Goal: Task Accomplishment & Management: Use online tool/utility

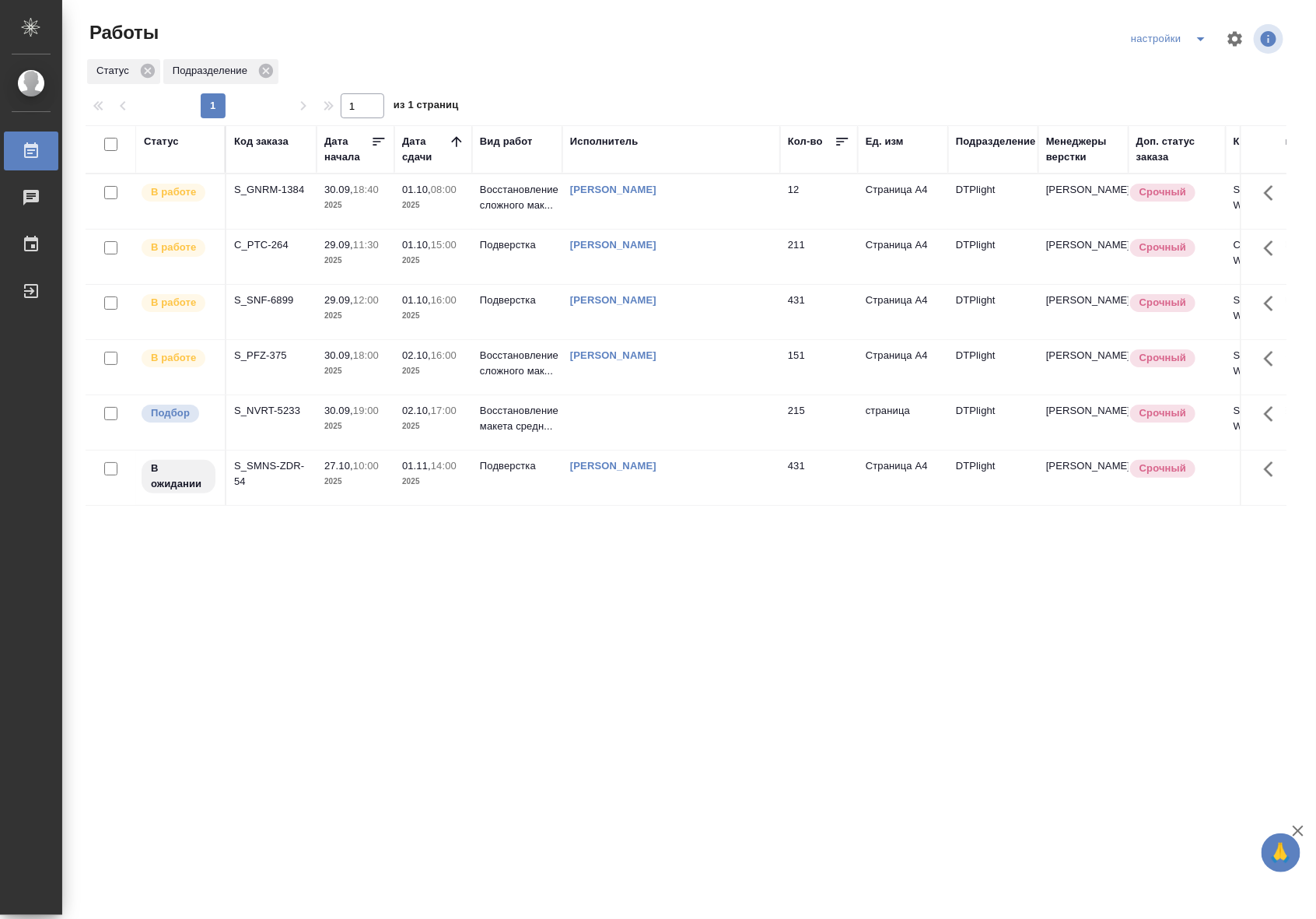
click at [666, 421] on td at bounding box center [671, 422] width 218 height 54
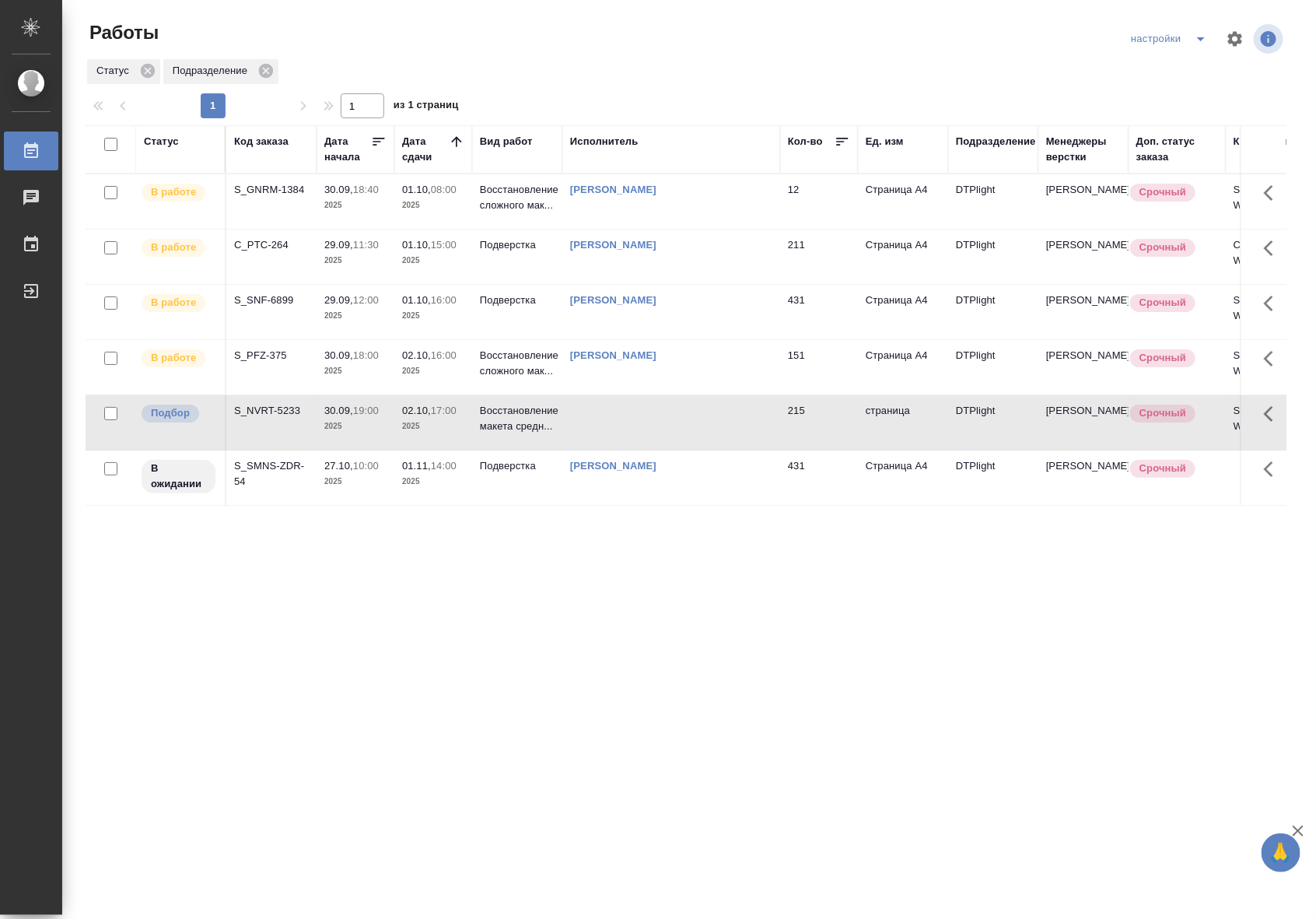
click at [666, 421] on td at bounding box center [671, 422] width 218 height 54
click at [538, 207] on p "Восстановление сложного мак..." at bounding box center [517, 197] width 75 height 31
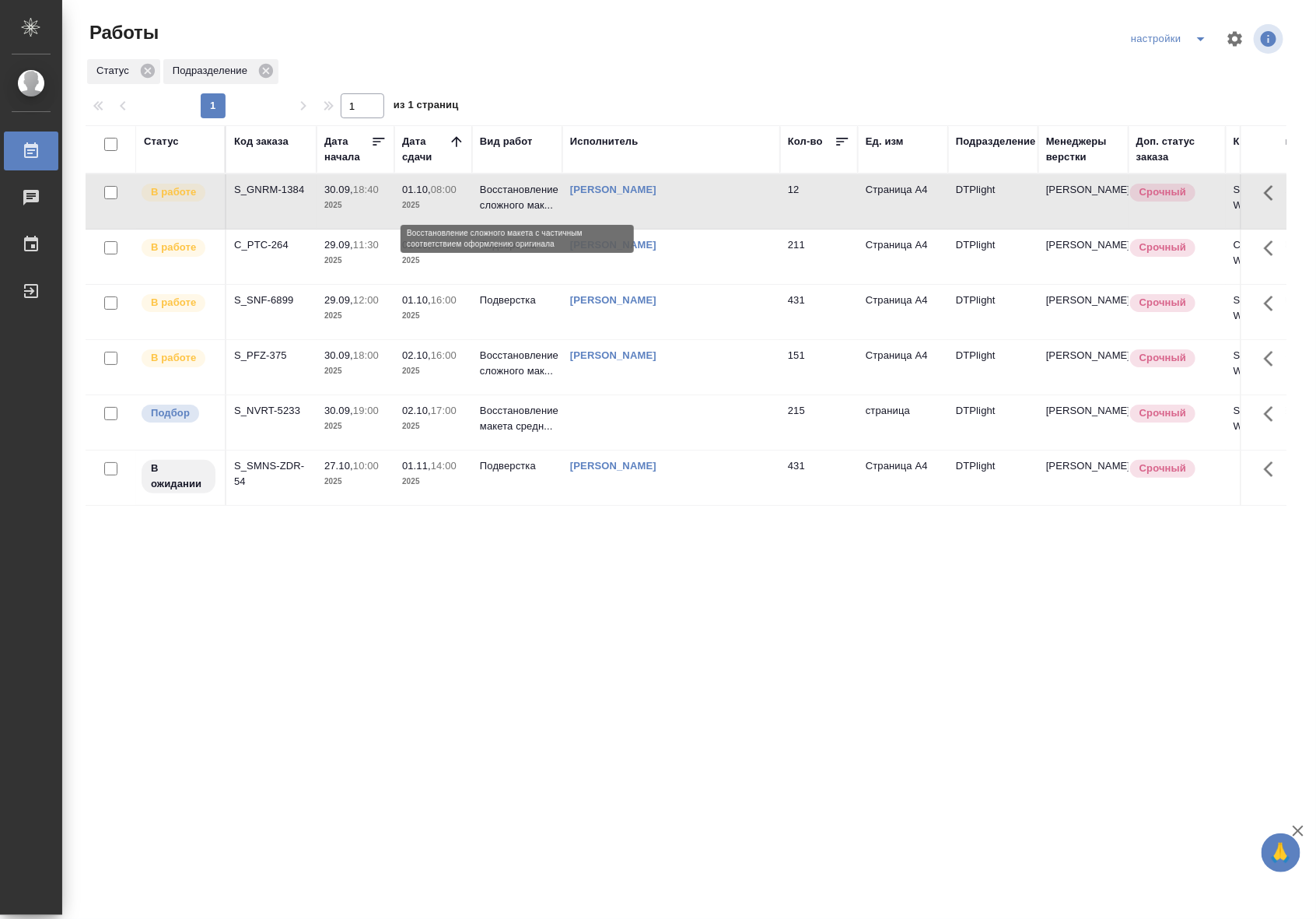
click at [538, 207] on p "Восстановление сложного мак..." at bounding box center [517, 197] width 75 height 31
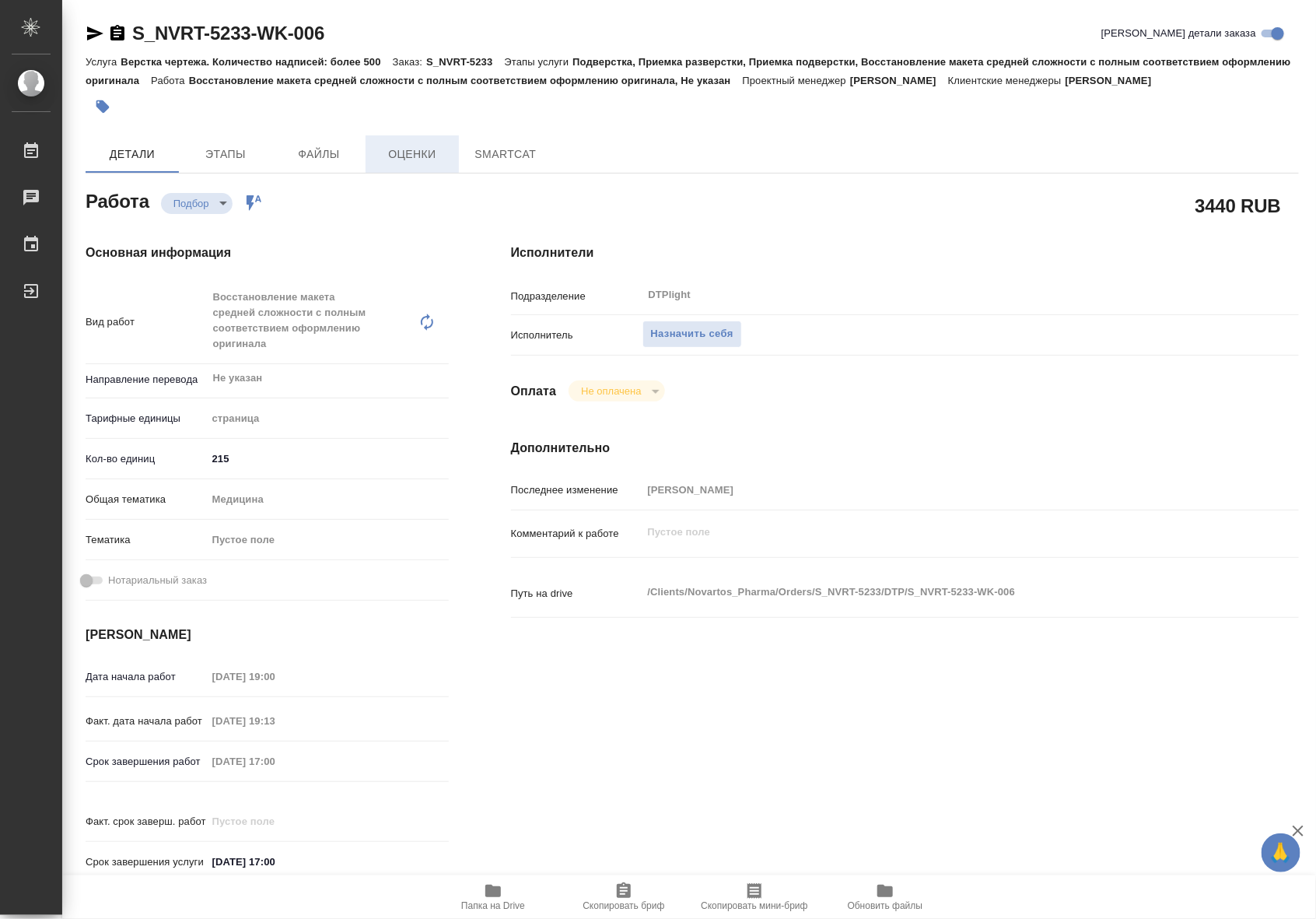
type textarea "x"
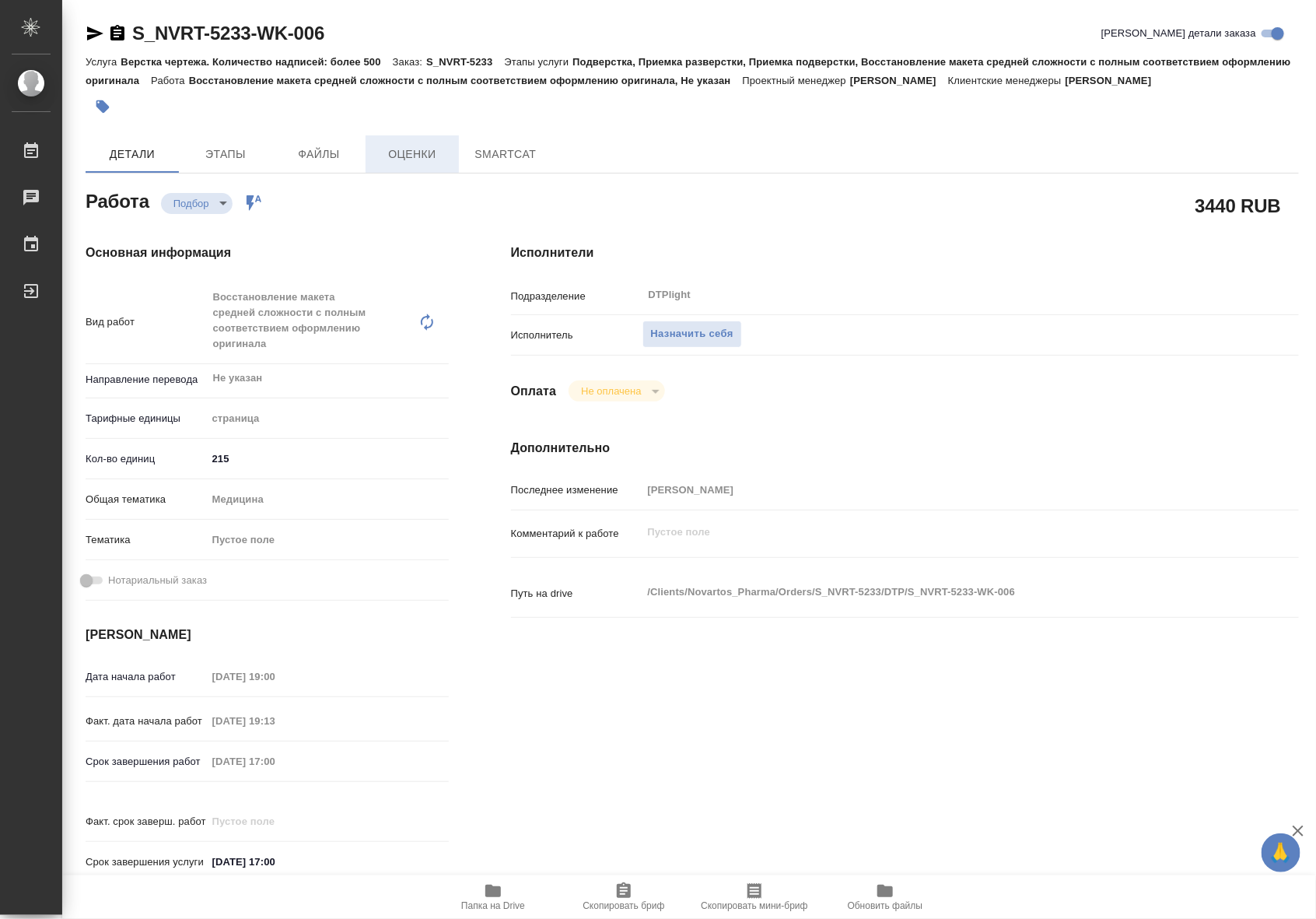
type textarea "x"
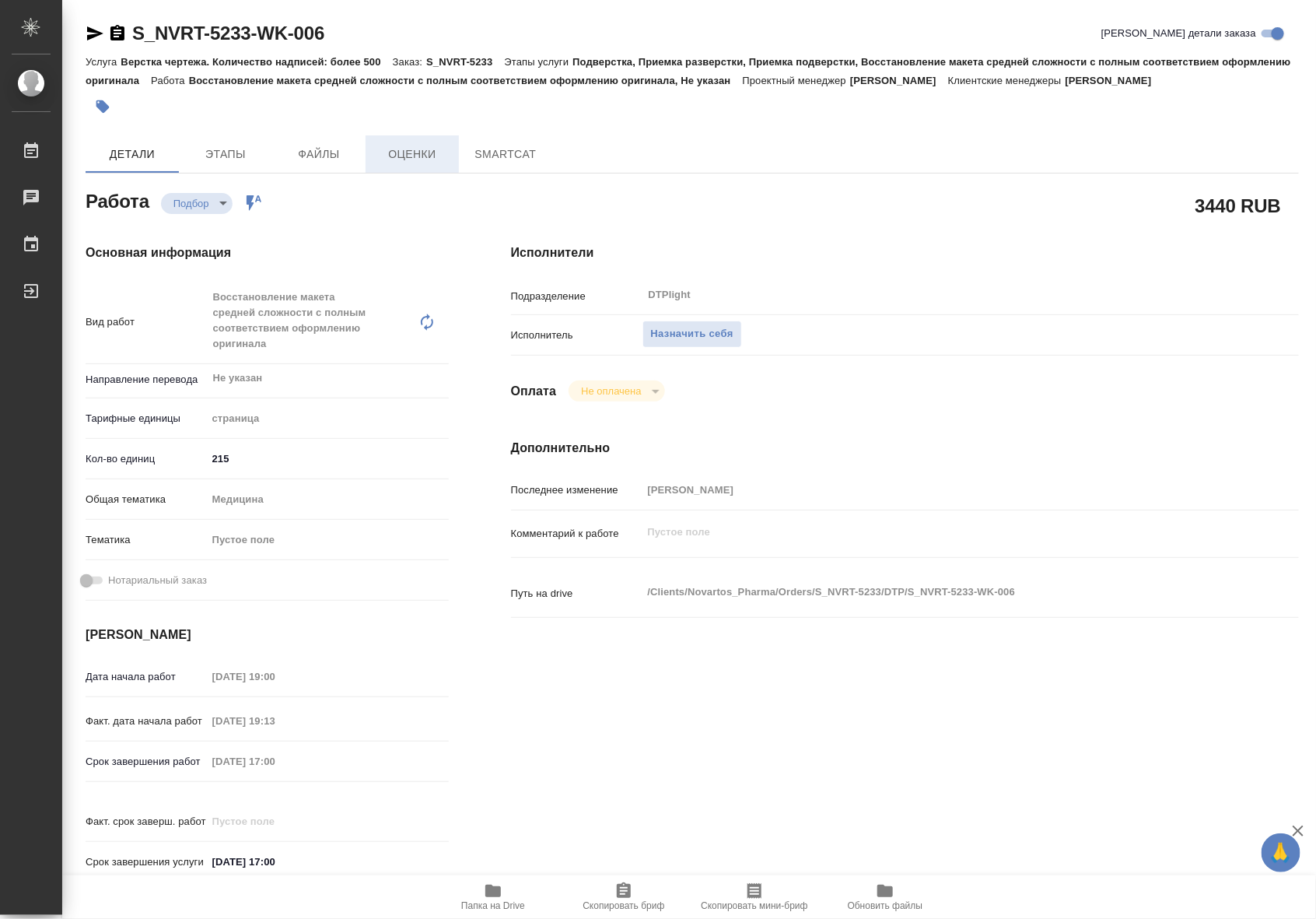
type textarea "x"
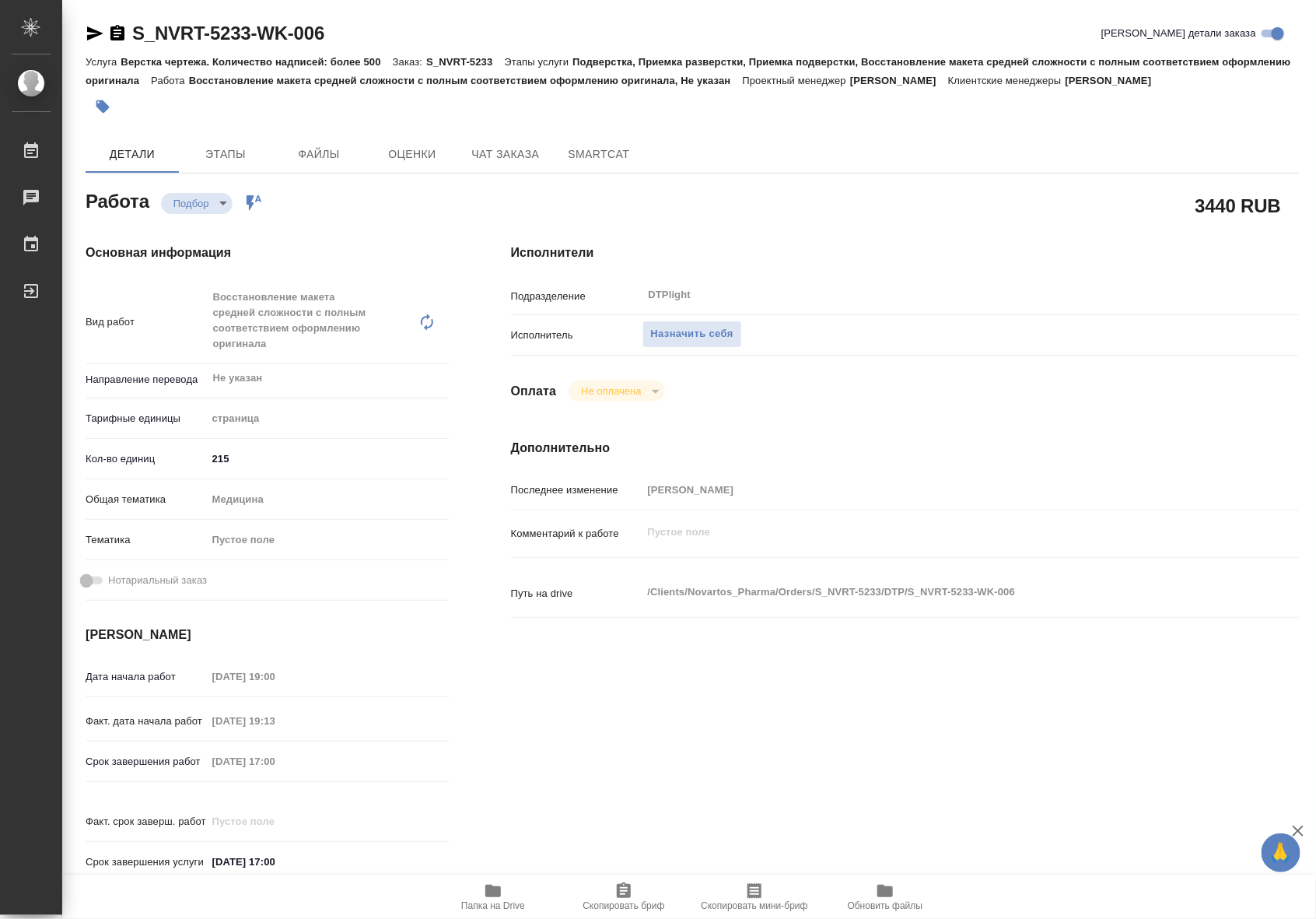
type textarea "x"
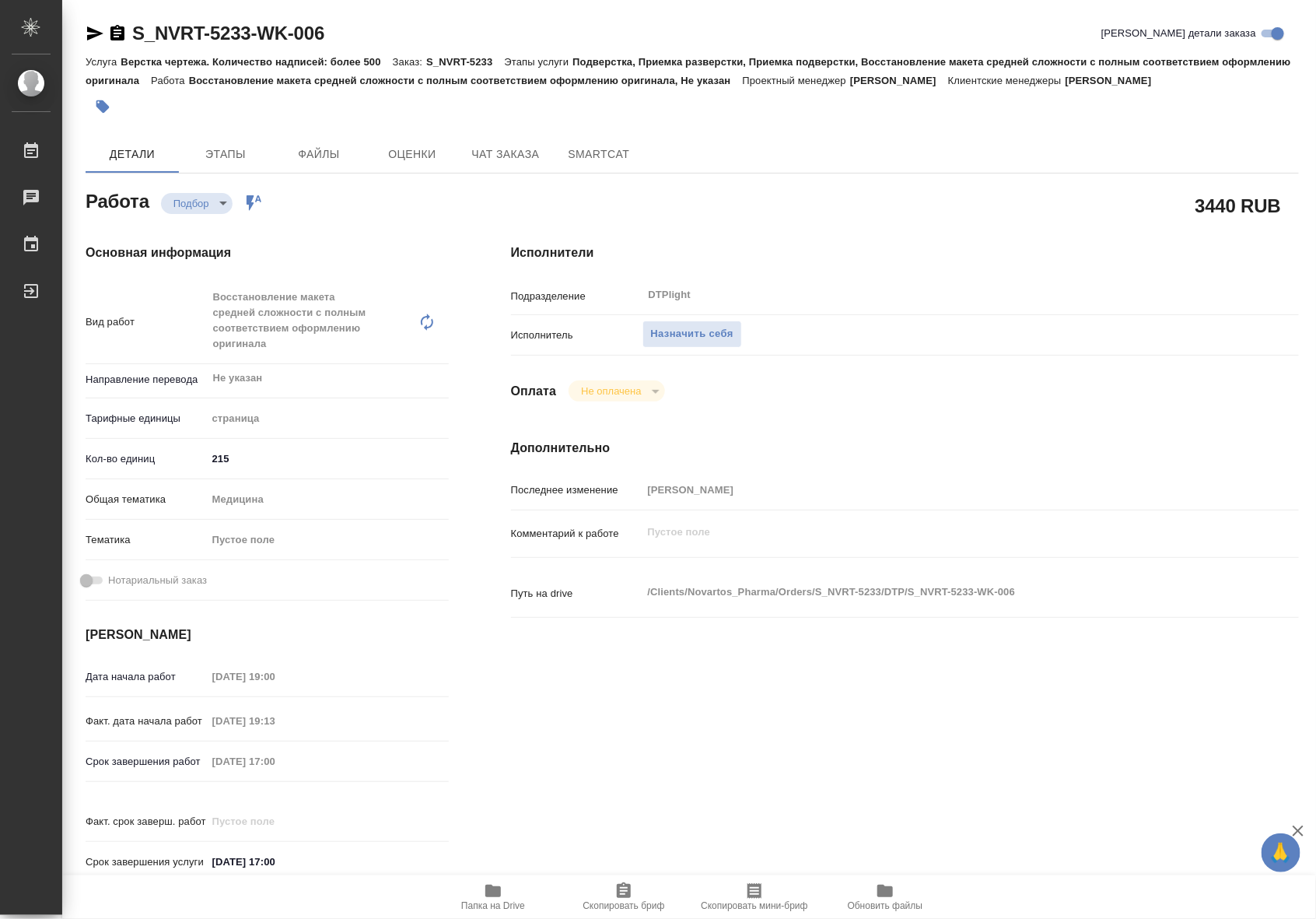
type textarea "x"
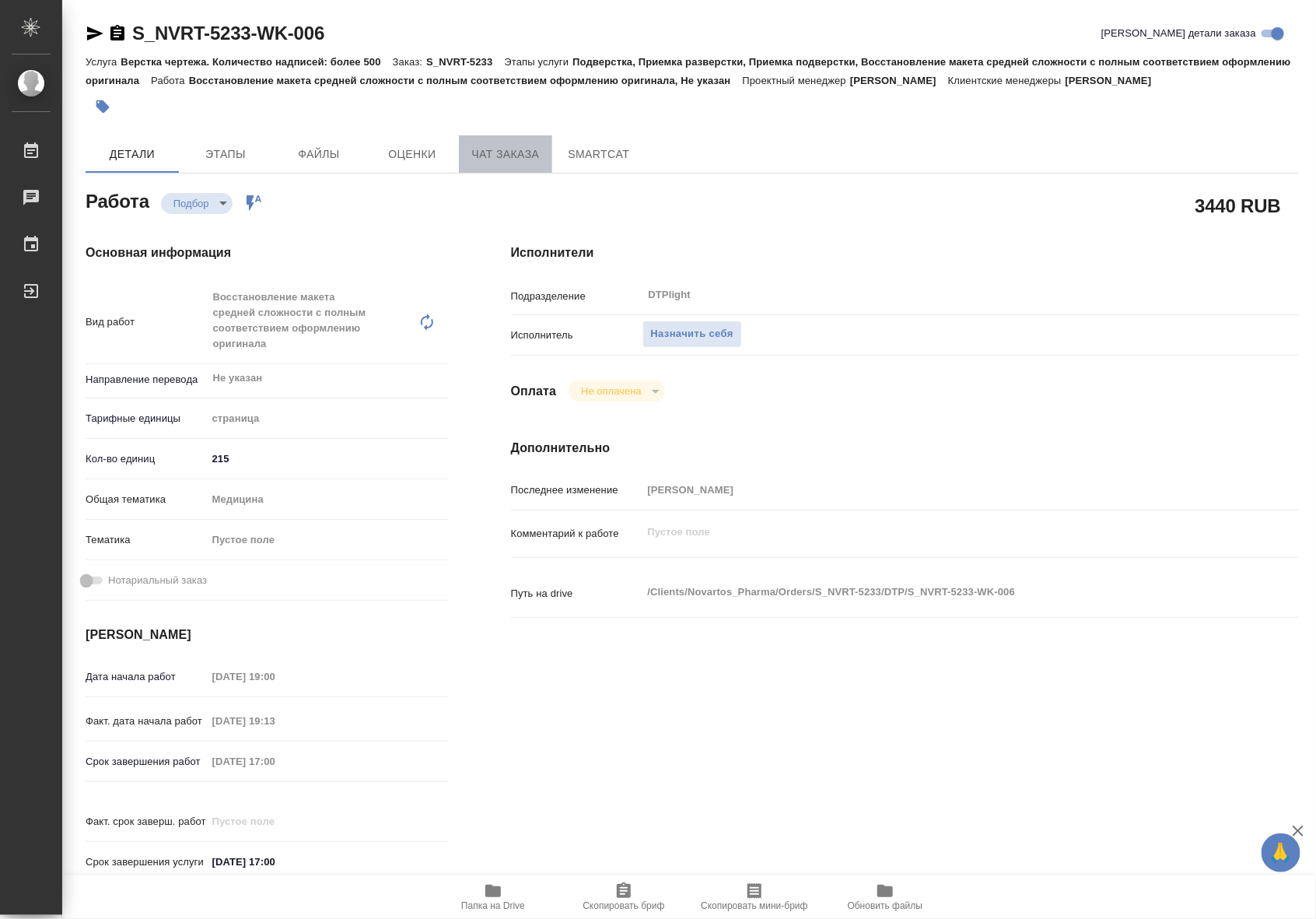
click at [518, 164] on button "Чат заказа" at bounding box center [505, 153] width 94 height 37
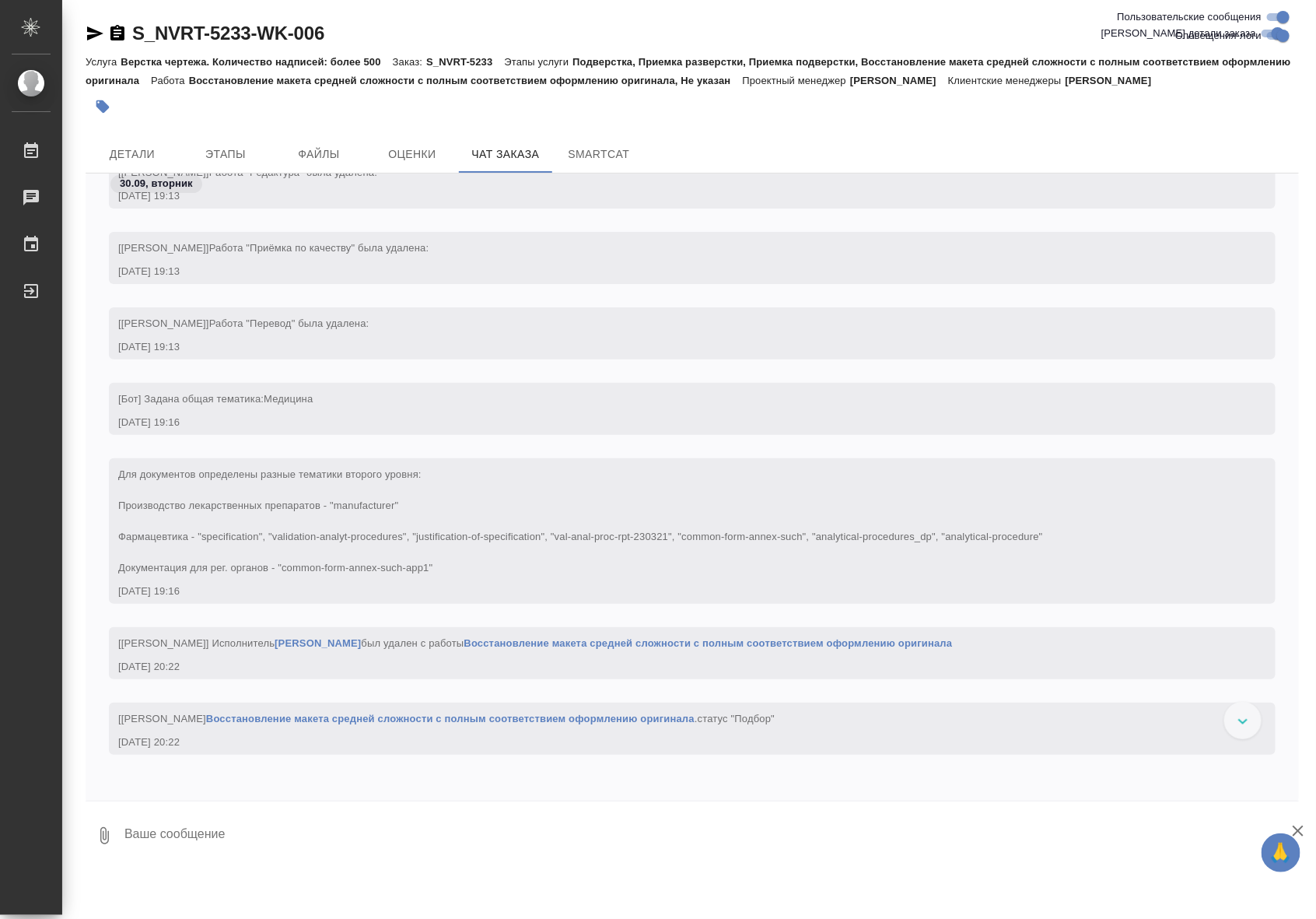
scroll to position [7133, 0]
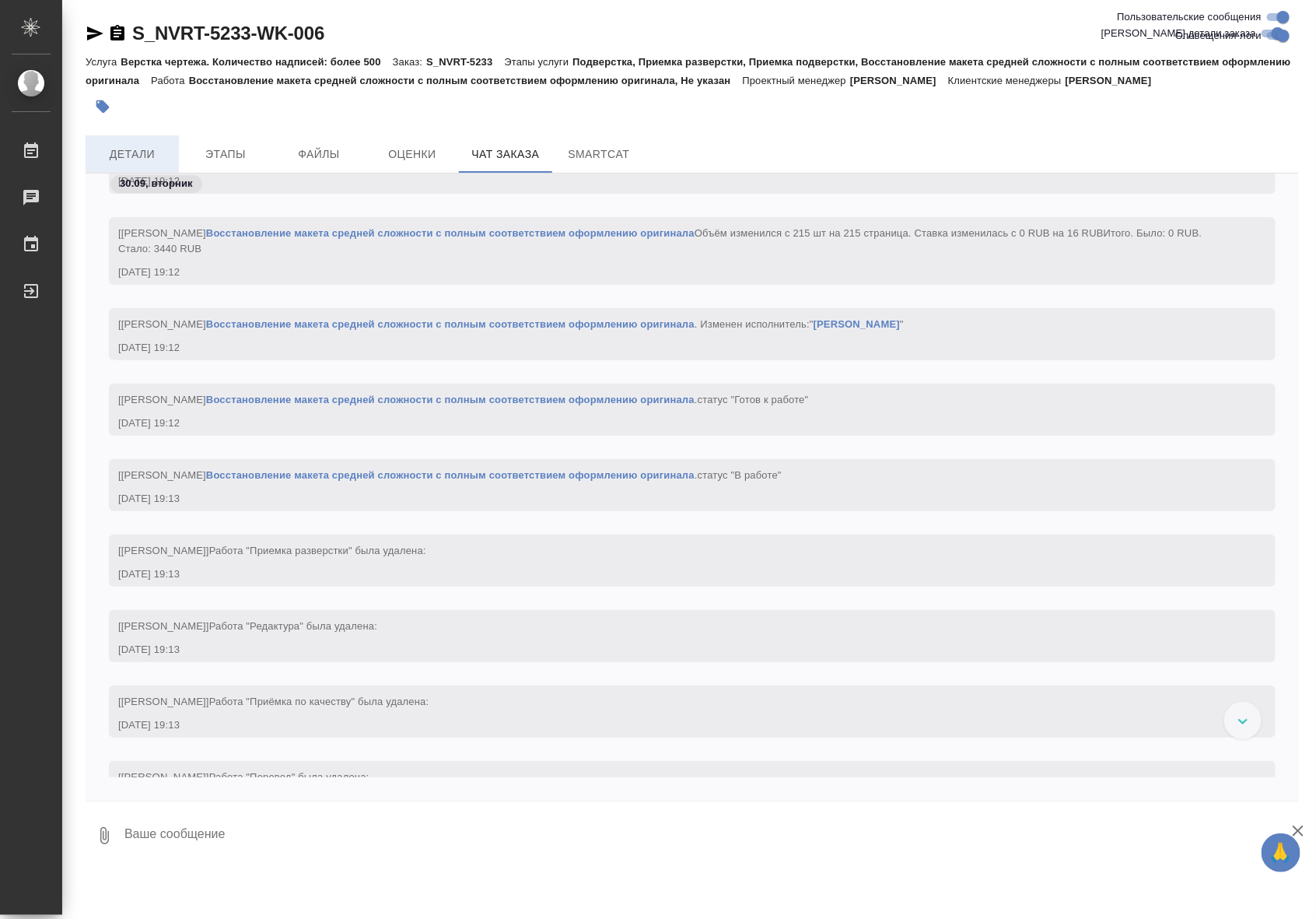
click at [149, 153] on span "Детали" at bounding box center [132, 154] width 75 height 20
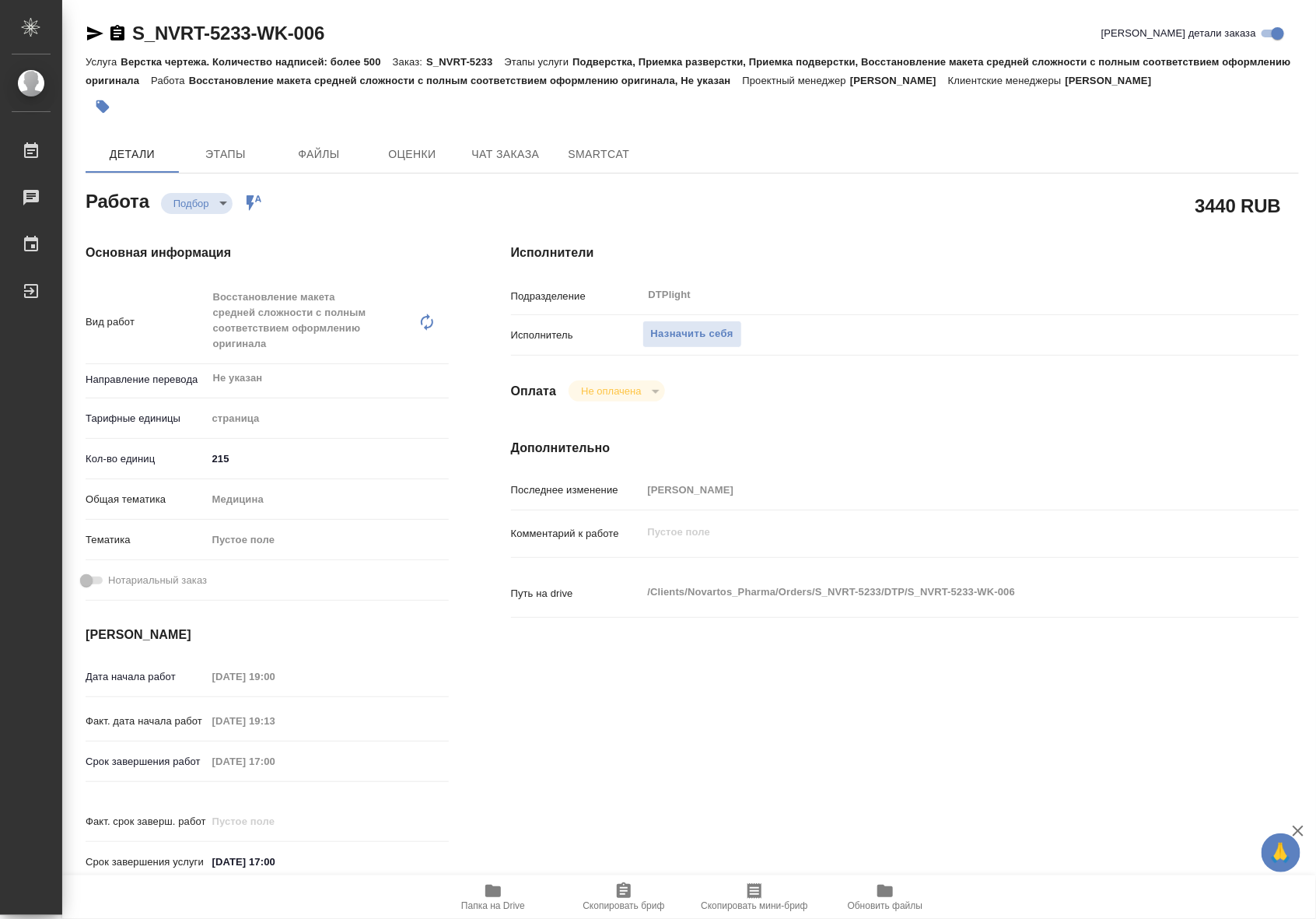
type textarea "x"
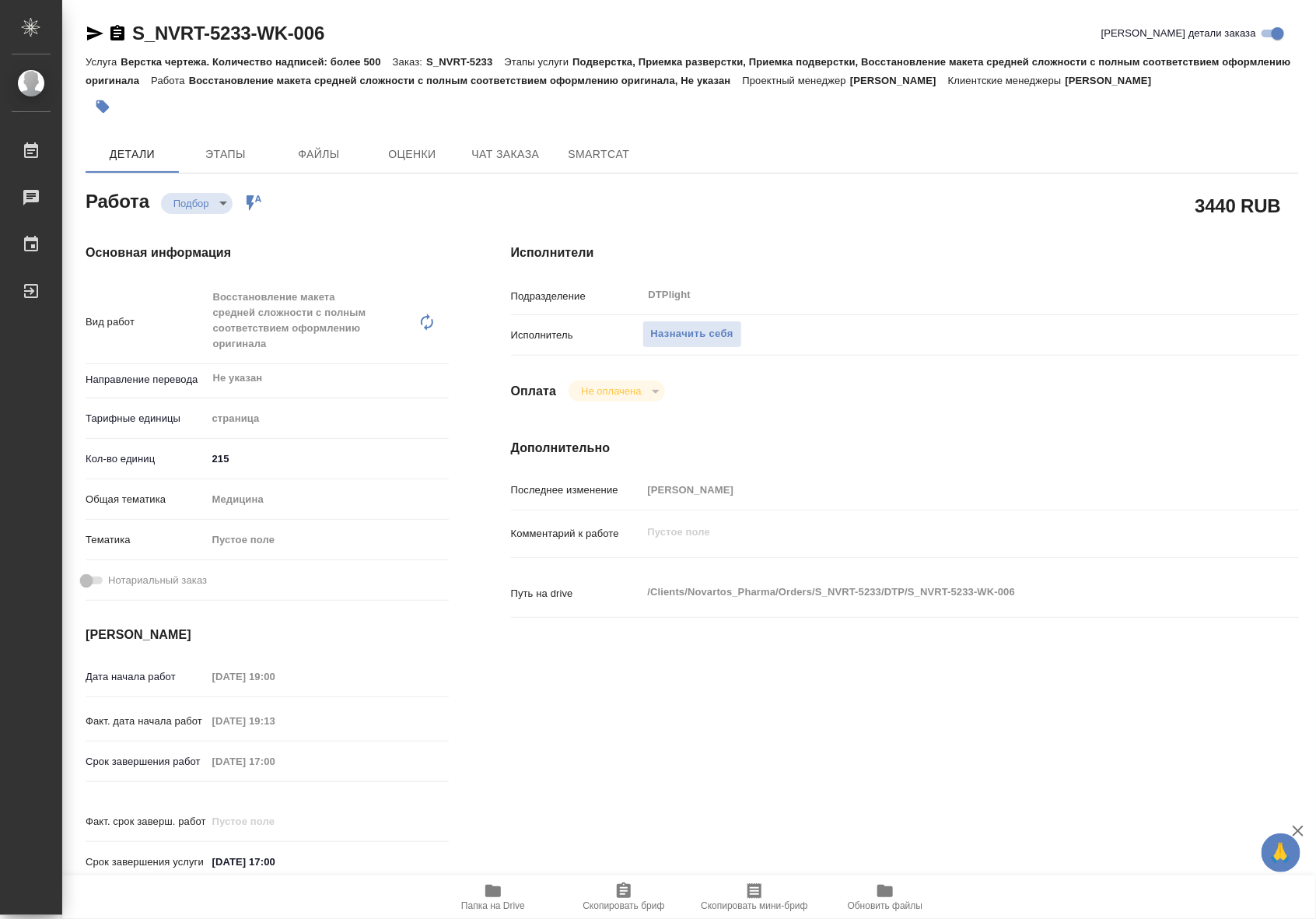
type textarea "x"
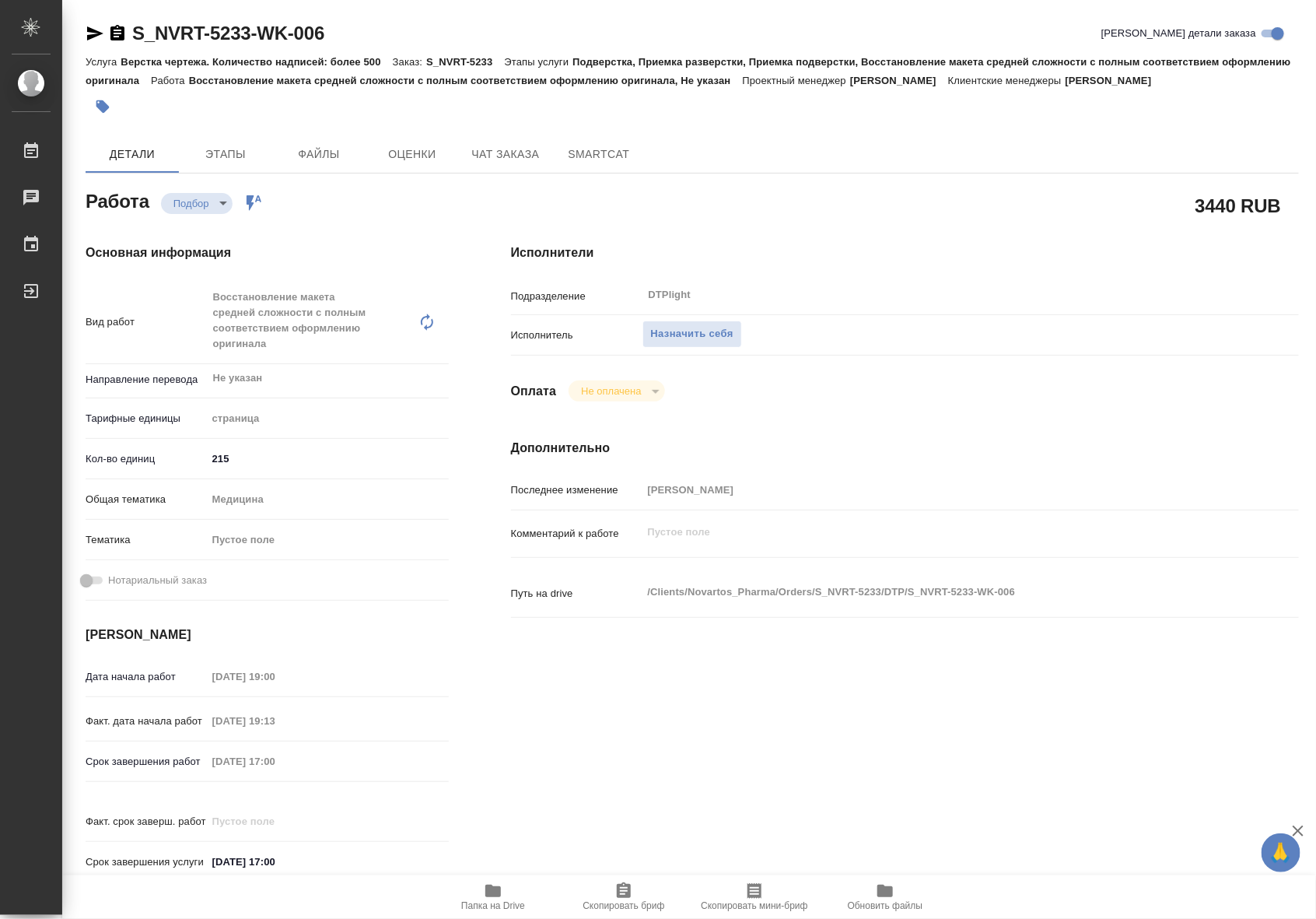
type textarea "x"
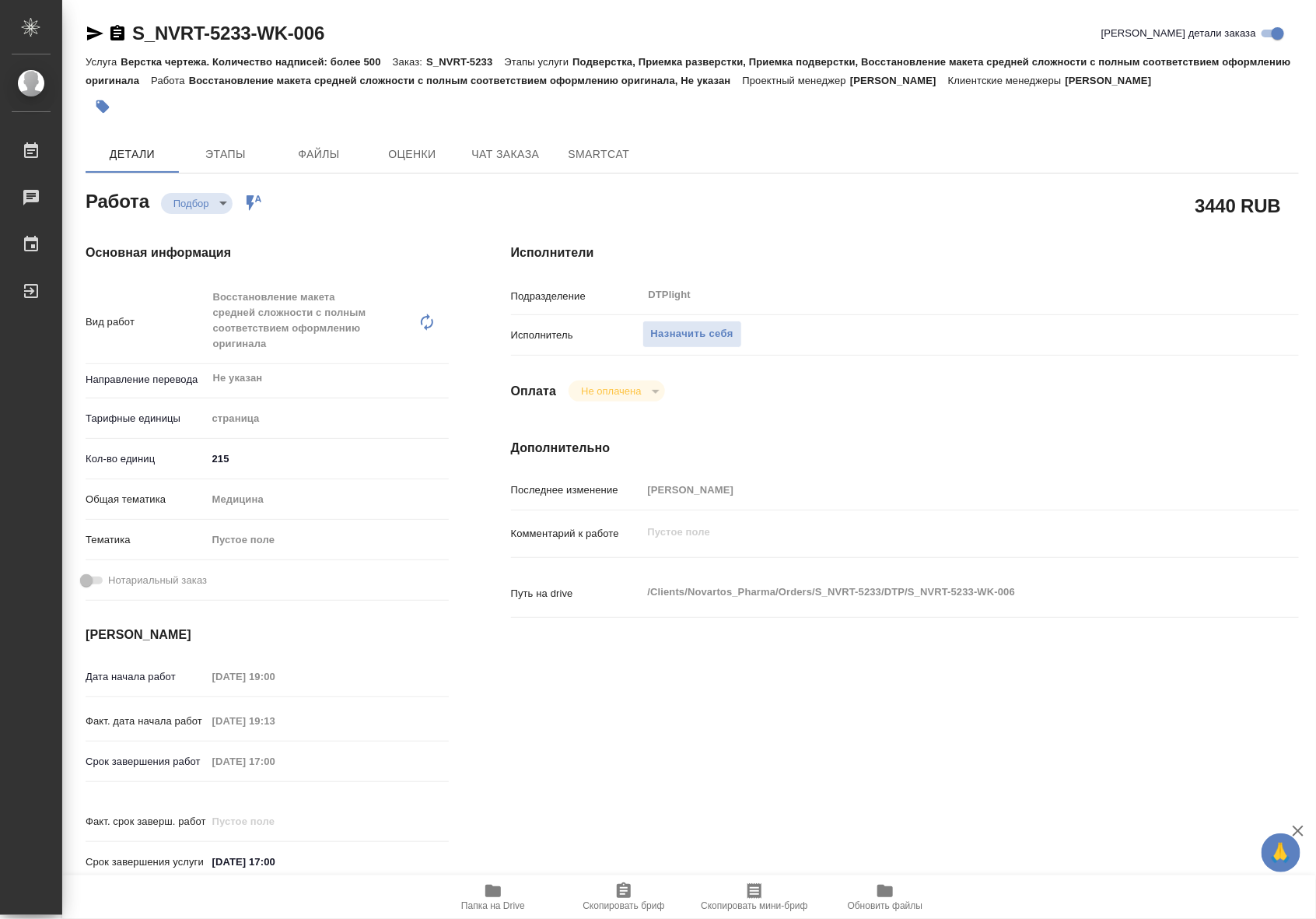
click at [485, 895] on icon "button" at bounding box center [493, 891] width 19 height 19
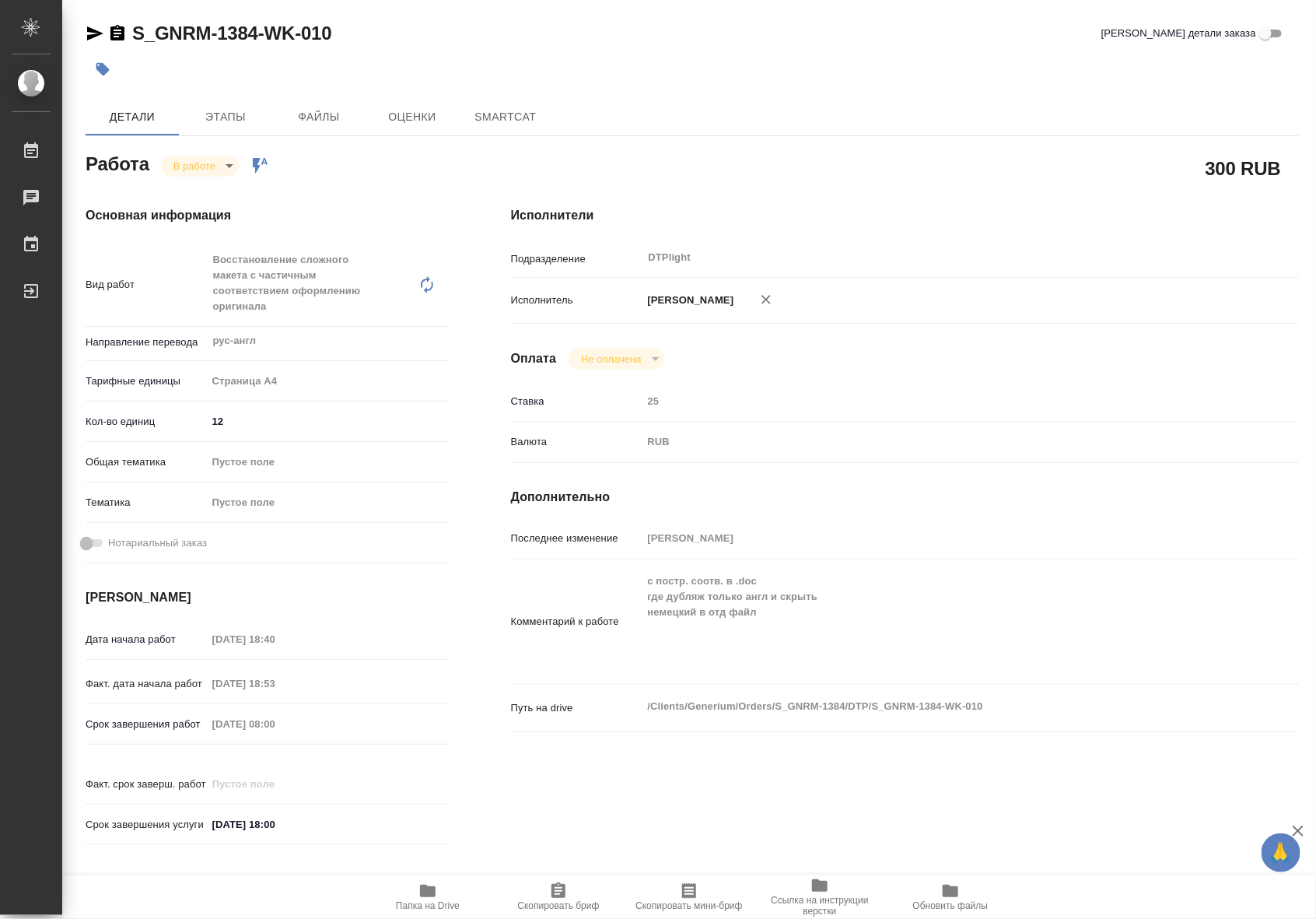
type textarea "x"
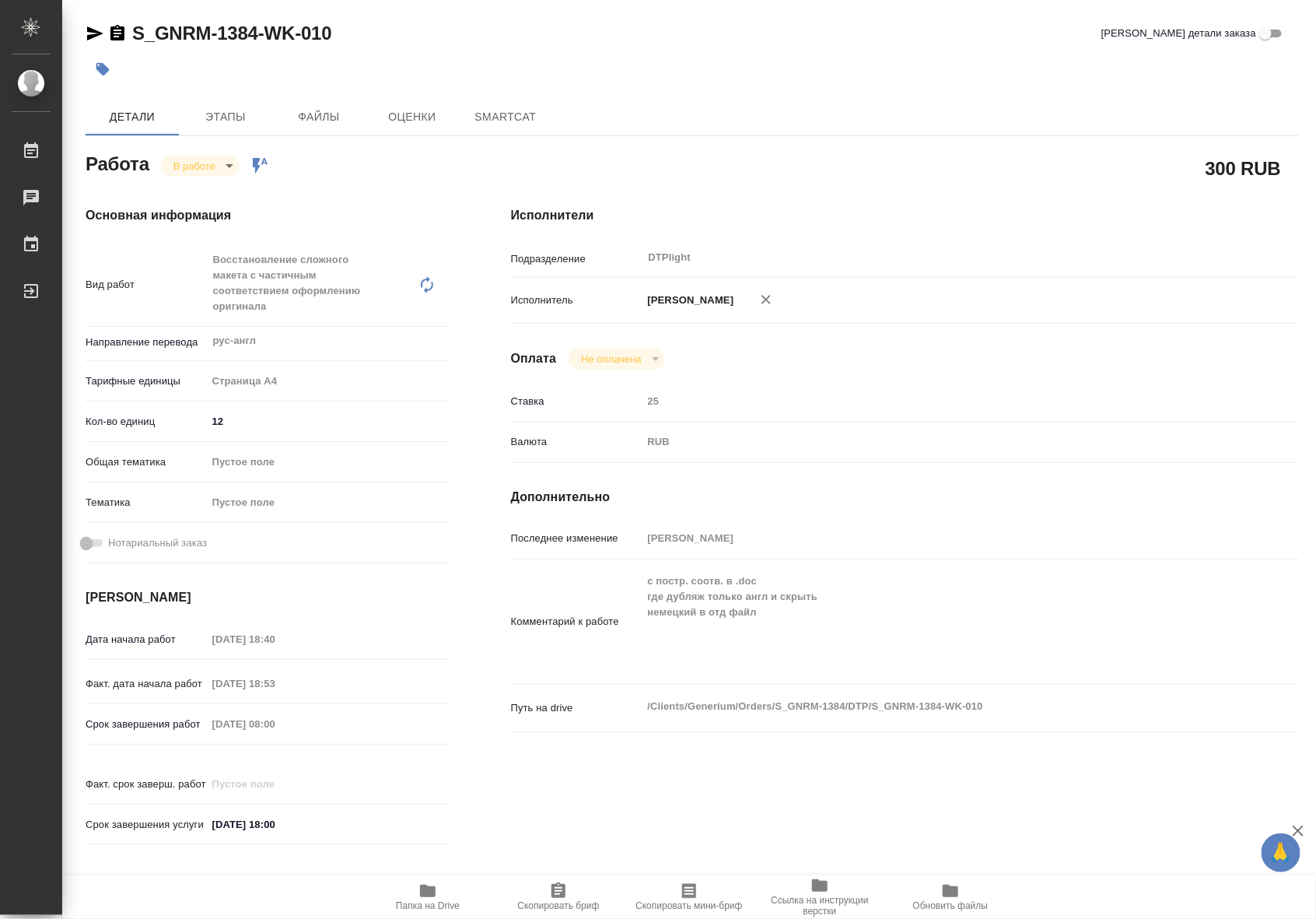
type textarea "x"
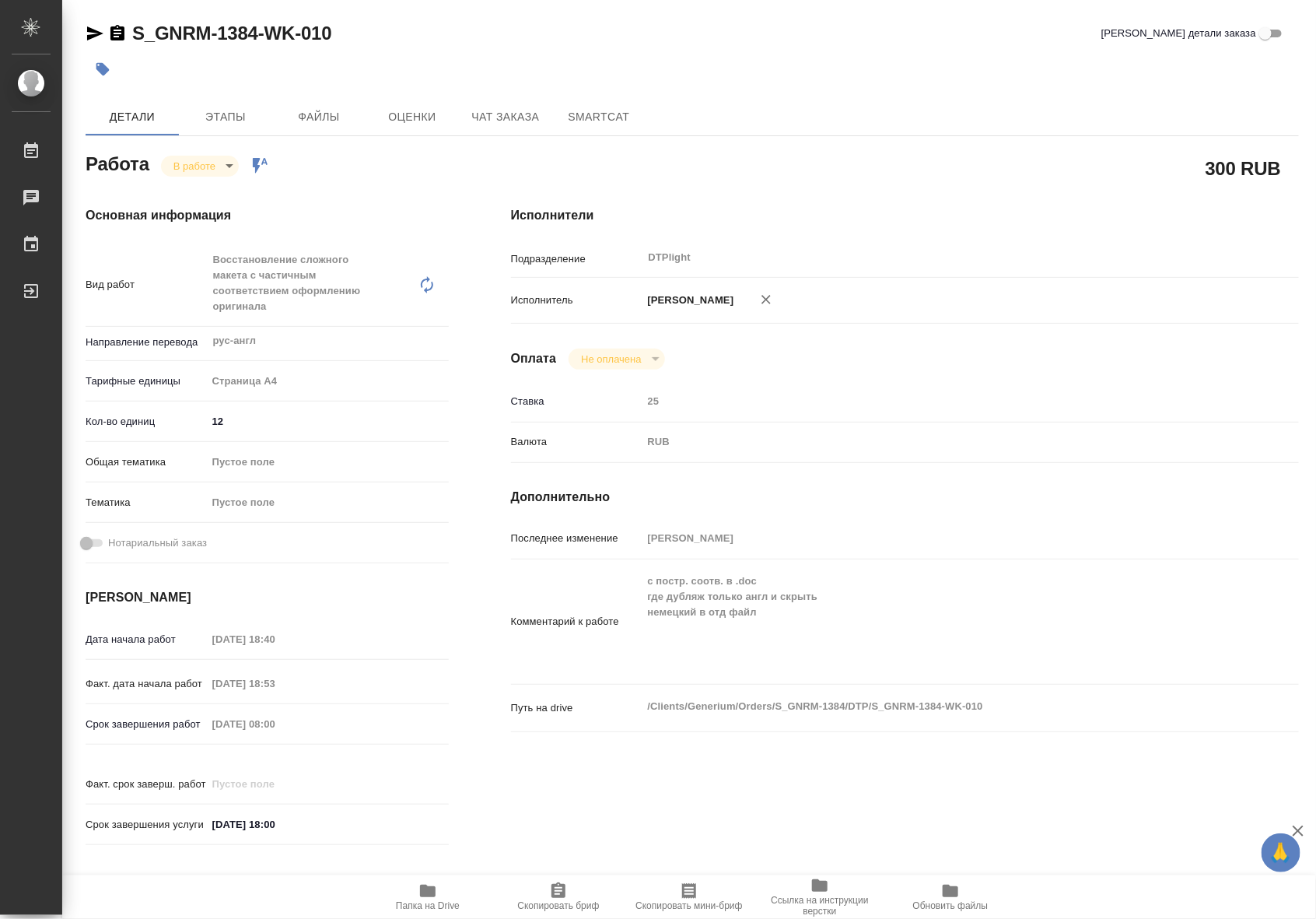
type textarea "x"
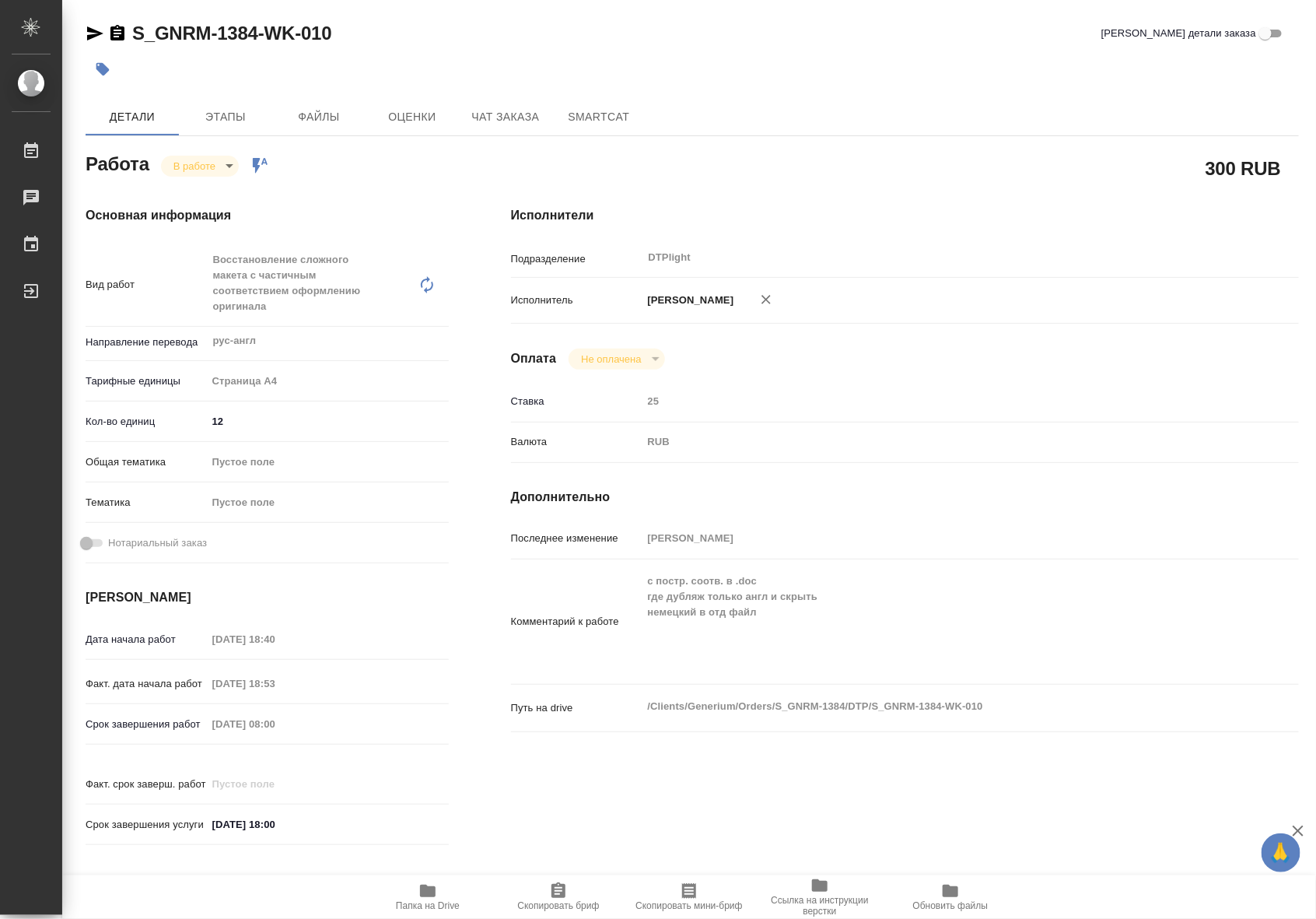
type textarea "x"
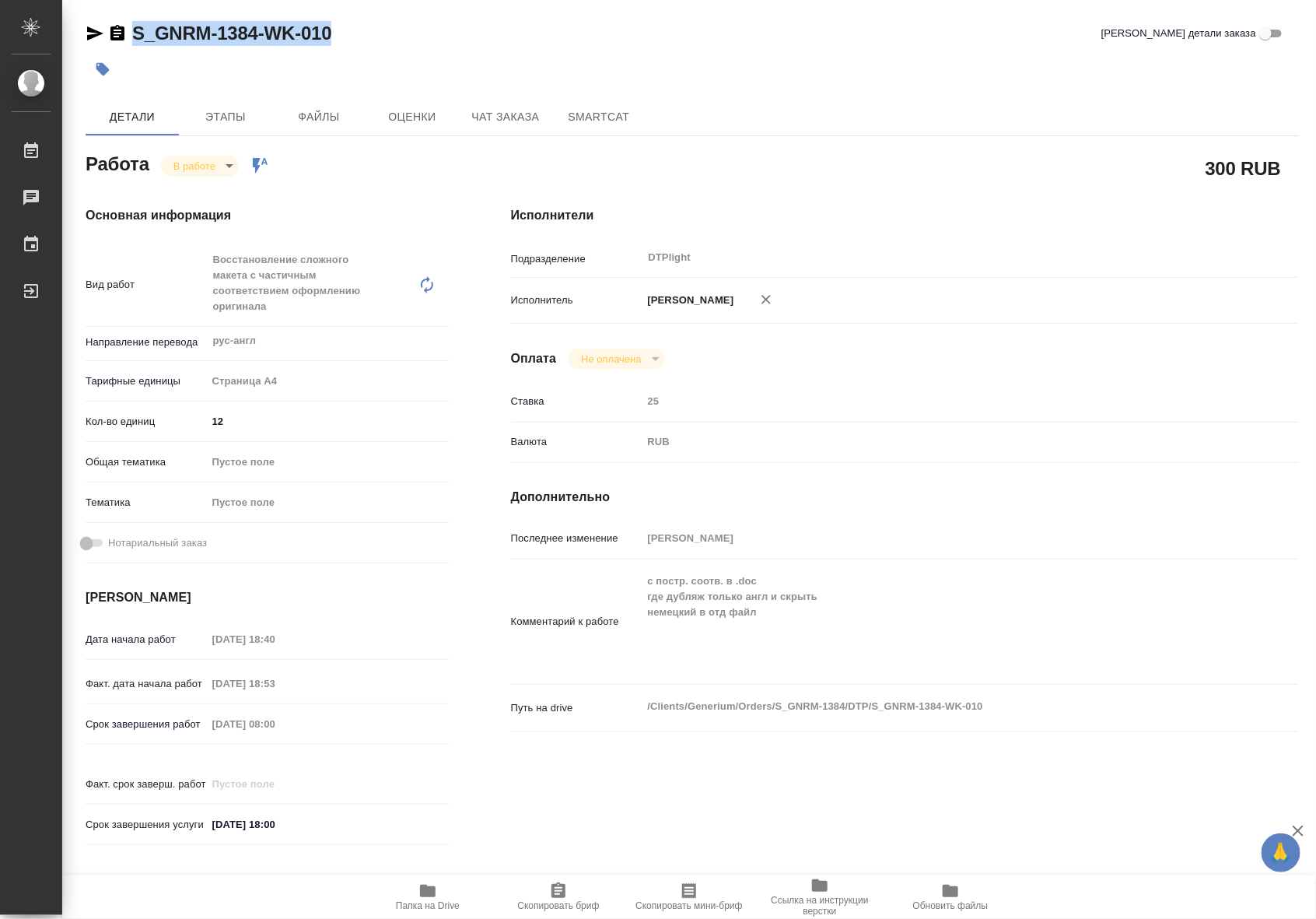
drag, startPoint x: 348, startPoint y: 35, endPoint x: 133, endPoint y: 24, distance: 215.3
click at [133, 24] on div "S_GNRM-1384-WK-010 Кратко детали заказа" at bounding box center [692, 34] width 1214 height 25
copy link "S_GNRM-1384-WK-010"
click at [429, 893] on icon "button" at bounding box center [428, 891] width 16 height 13
